Goal: Transaction & Acquisition: Purchase product/service

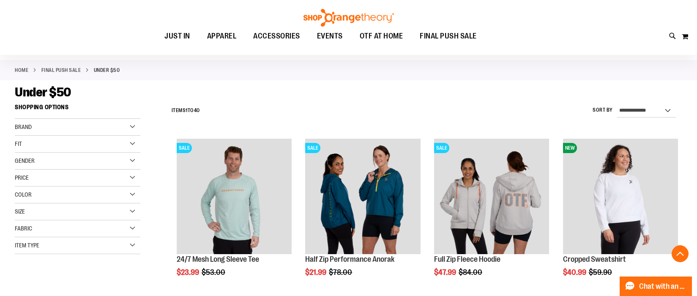
scroll to position [337, 0]
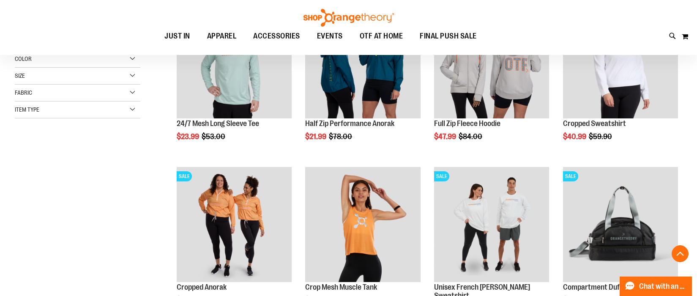
scroll to position [170, 0]
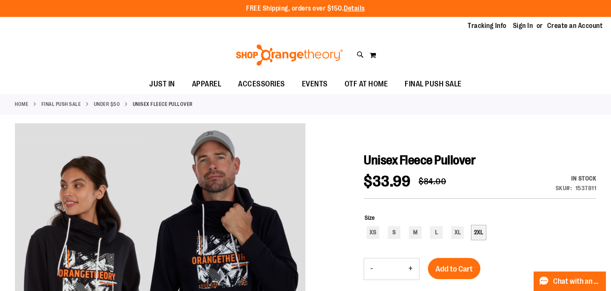
type input "**********"
click at [480, 229] on div "2XL" at bounding box center [478, 232] width 13 height 13
type input "***"
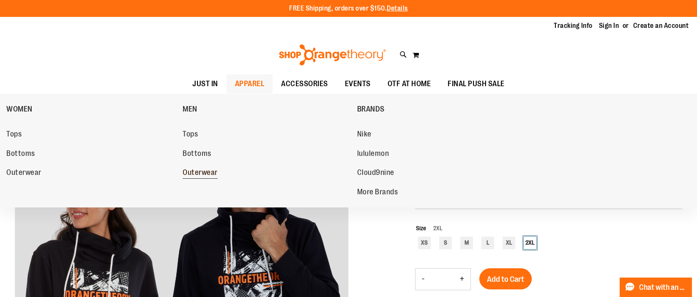
click at [206, 171] on span "Outerwear" at bounding box center [200, 173] width 35 height 11
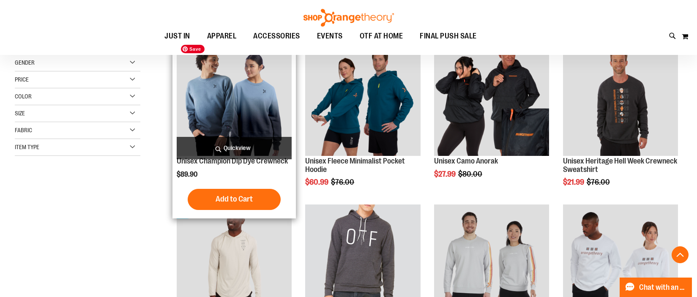
scroll to position [318, 0]
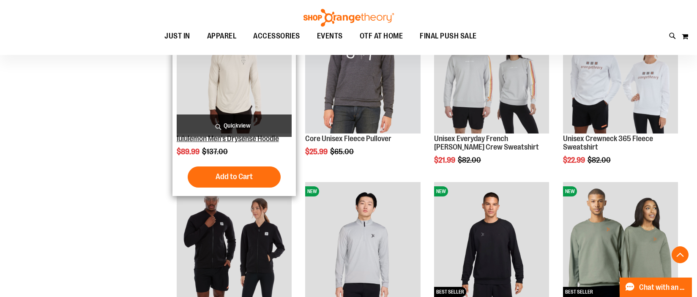
scroll to position [251, 0]
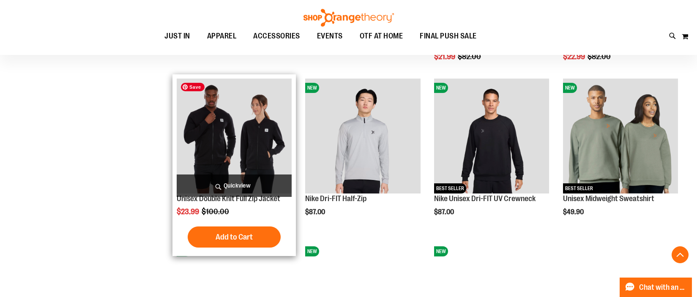
scroll to position [312, 0]
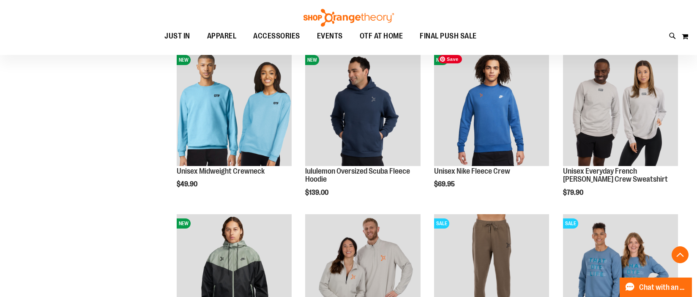
scroll to position [704, 0]
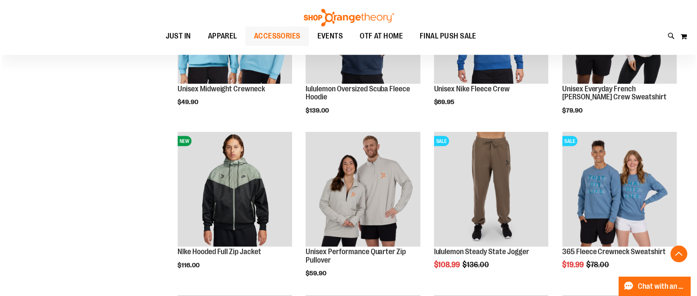
scroll to position [545, 0]
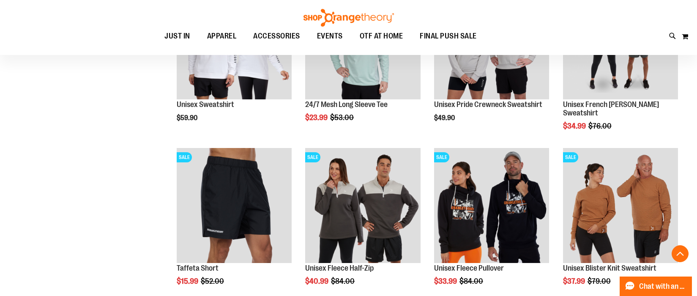
scroll to position [1031, 0]
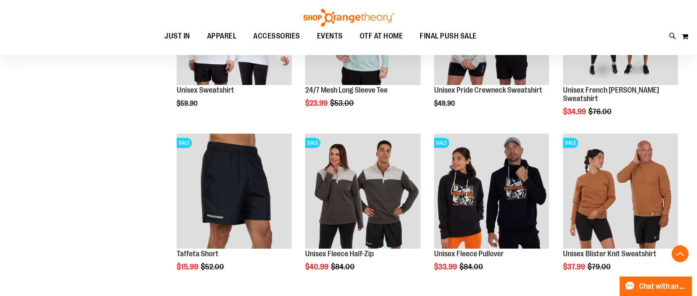
scroll to position [903, 0]
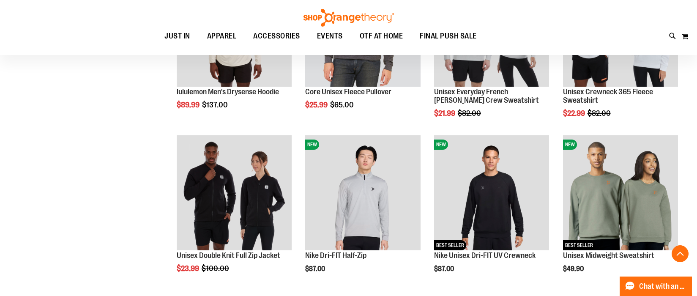
scroll to position [256, 0]
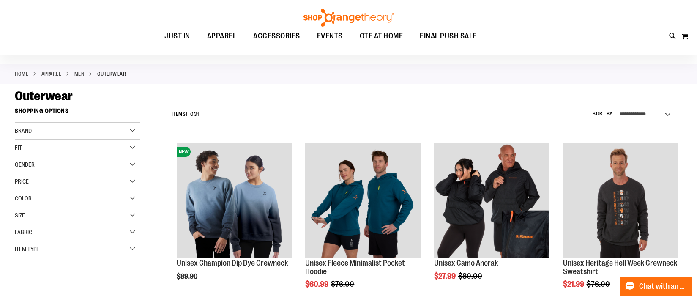
scroll to position [50, 0]
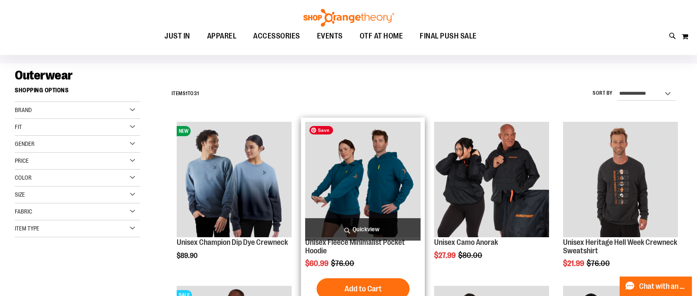
type input "**********"
click at [386, 178] on img "product" at bounding box center [362, 179] width 115 height 115
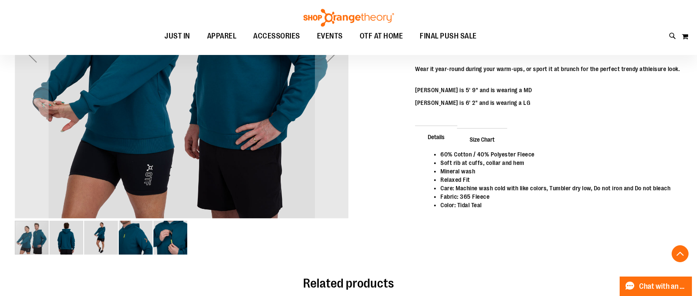
scroll to position [230, 0]
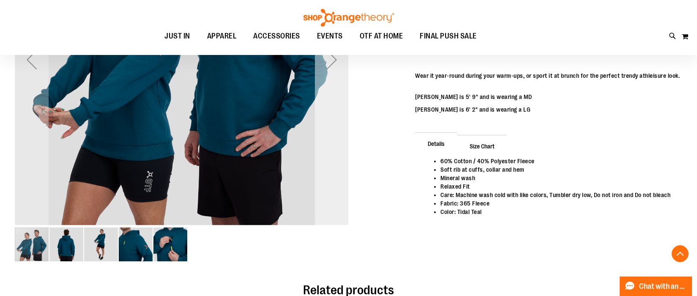
type input "**********"
click at [333, 60] on div "Next" at bounding box center [332, 60] width 34 height 34
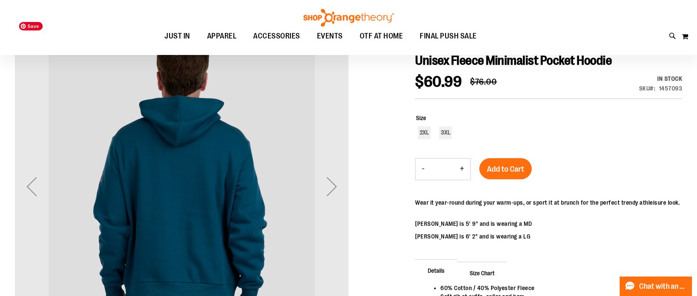
scroll to position [96, 0]
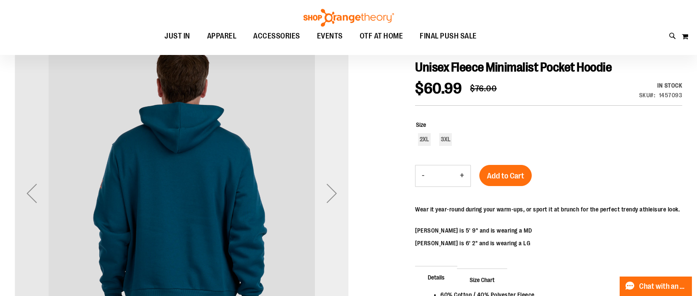
click at [334, 190] on div "Next" at bounding box center [332, 193] width 34 height 34
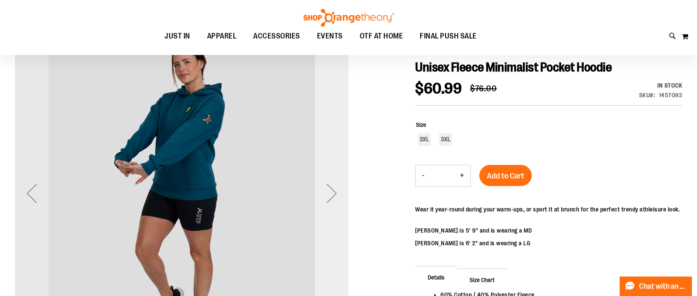
click at [334, 192] on div "Next" at bounding box center [332, 193] width 34 height 34
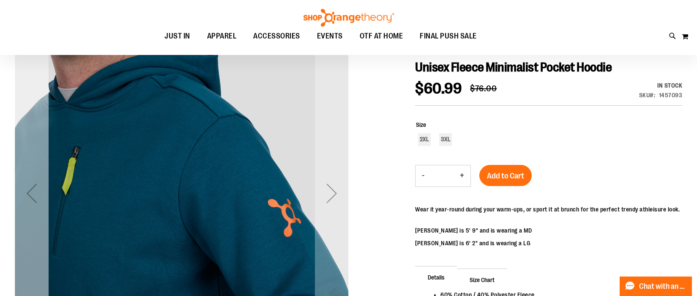
click at [30, 193] on div "Previous" at bounding box center [32, 193] width 34 height 34
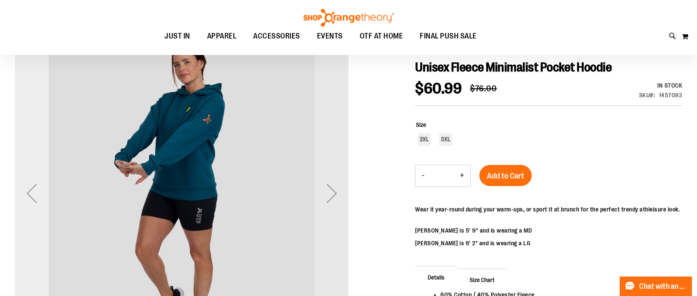
click at [31, 193] on div "Previous" at bounding box center [32, 193] width 34 height 34
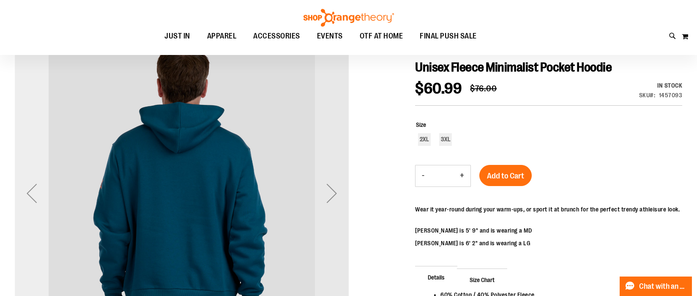
click at [31, 193] on div "Previous" at bounding box center [32, 193] width 34 height 34
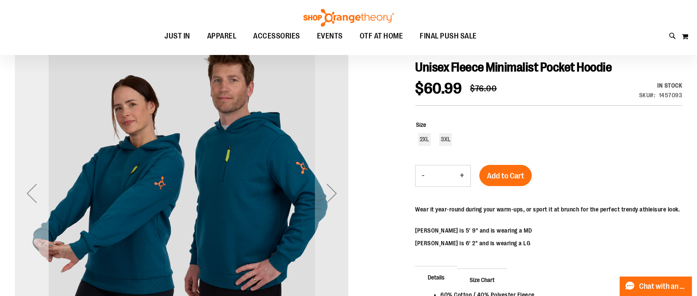
click at [32, 192] on div "Previous" at bounding box center [32, 193] width 34 height 34
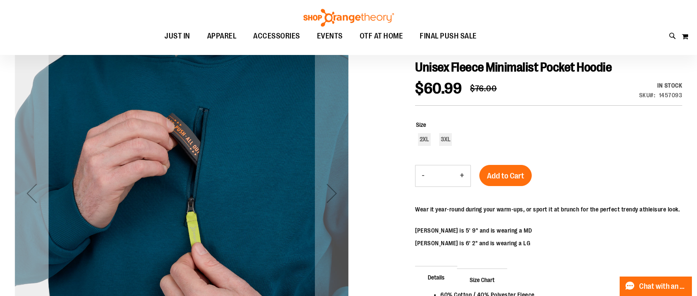
click at [29, 193] on div "Previous" at bounding box center [32, 193] width 34 height 34
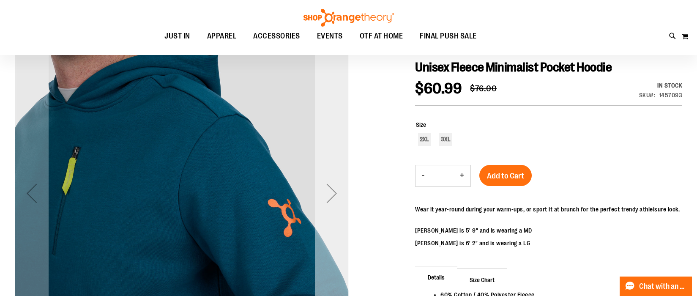
click at [333, 192] on div "Next" at bounding box center [332, 193] width 34 height 34
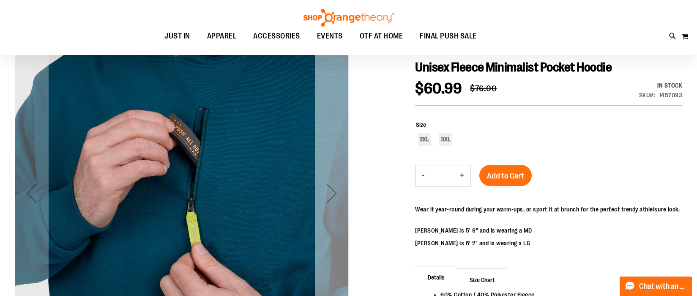
click at [333, 192] on div "Next" at bounding box center [332, 193] width 34 height 34
